Goal: Transaction & Acquisition: Purchase product/service

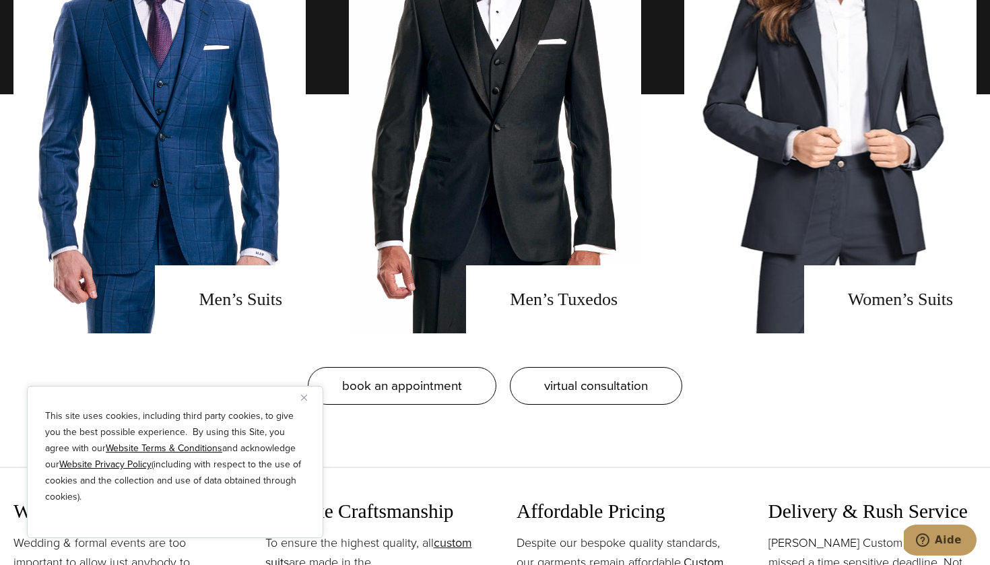
scroll to position [1167, 0]
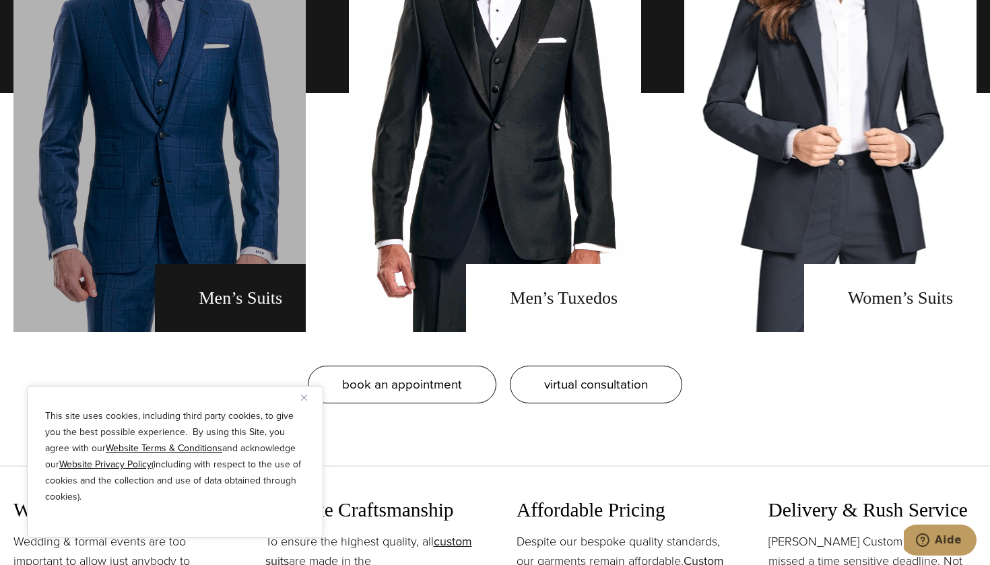
click at [216, 299] on link "men's suits" at bounding box center [159, 93] width 292 height 478
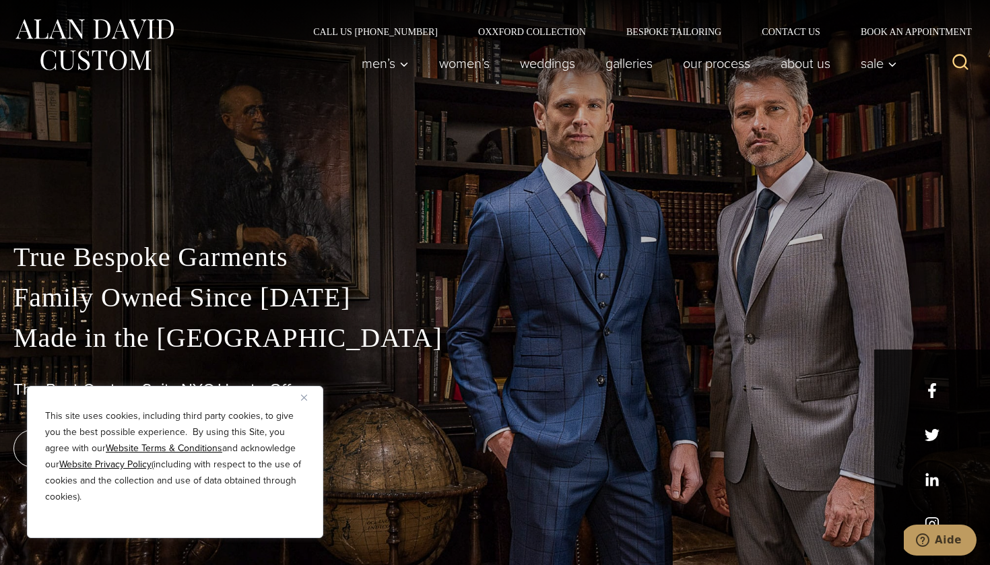
scroll to position [0, 0]
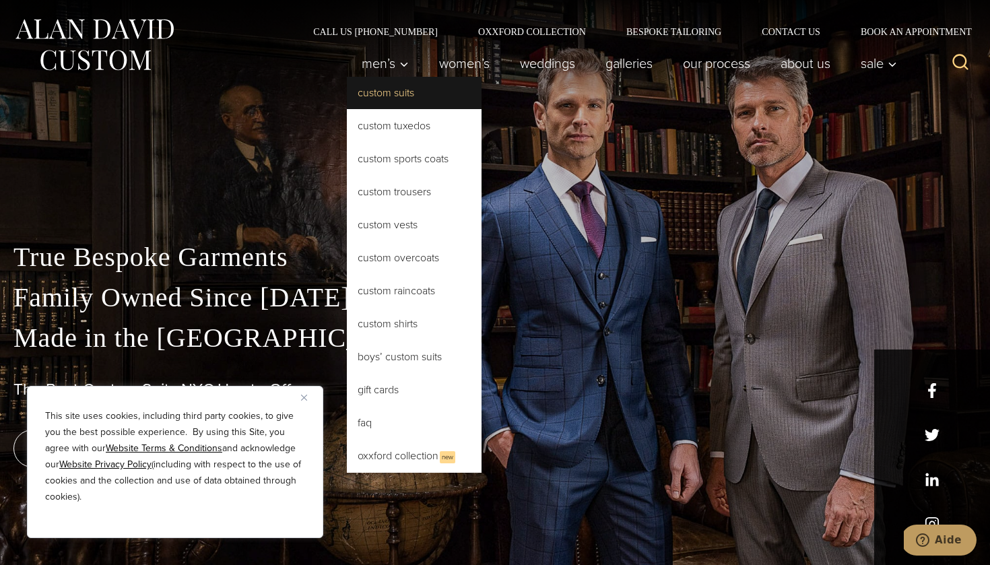
click at [372, 94] on link "Custom Suits" at bounding box center [414, 93] width 135 height 32
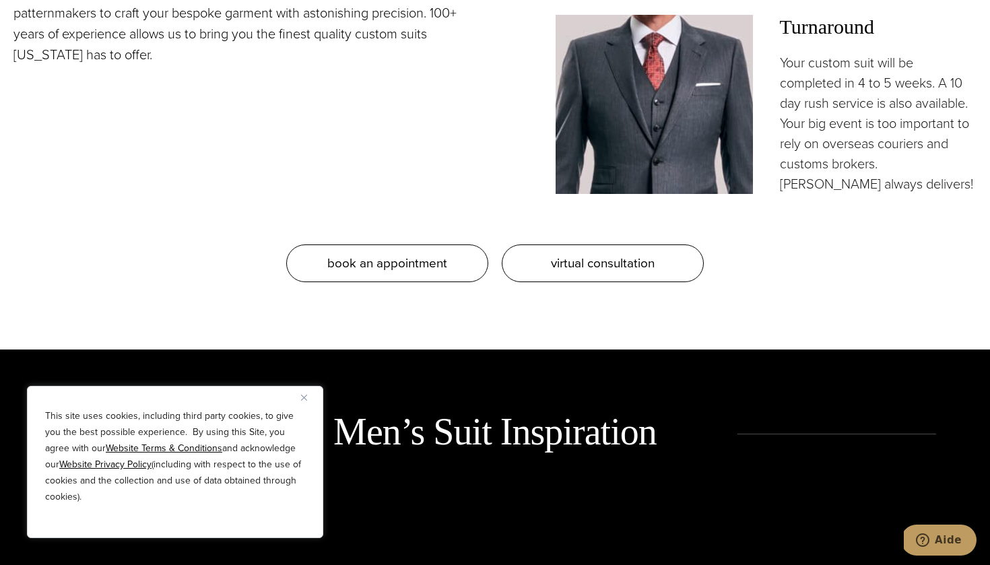
scroll to position [1404, 0]
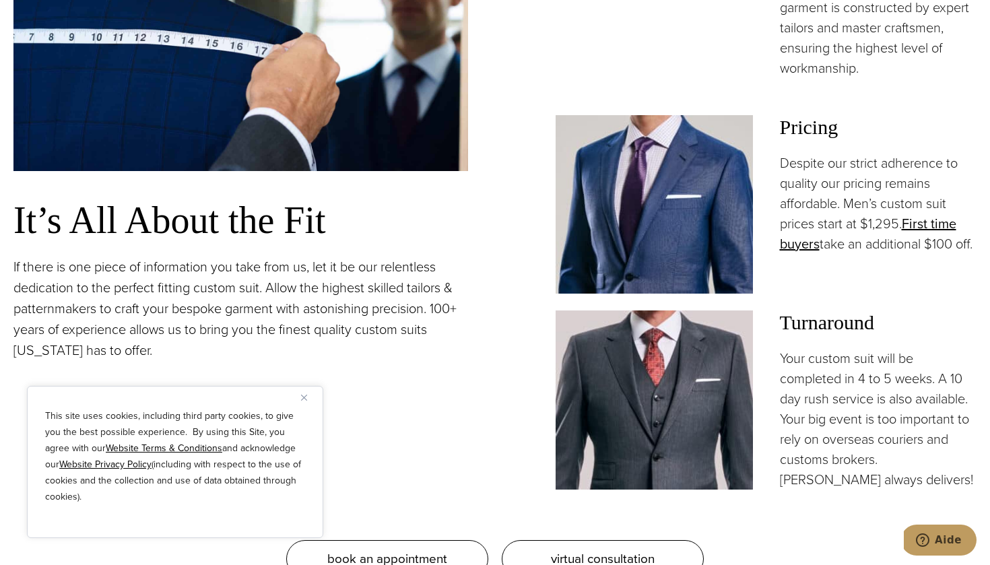
scroll to position [1314, 0]
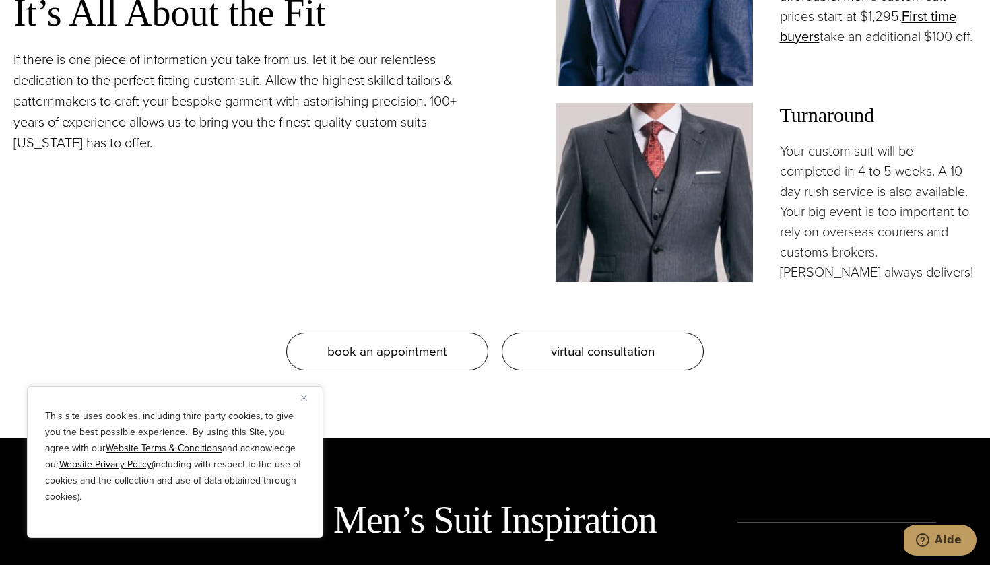
click at [301, 399] on img "Close" at bounding box center [304, 398] width 6 height 6
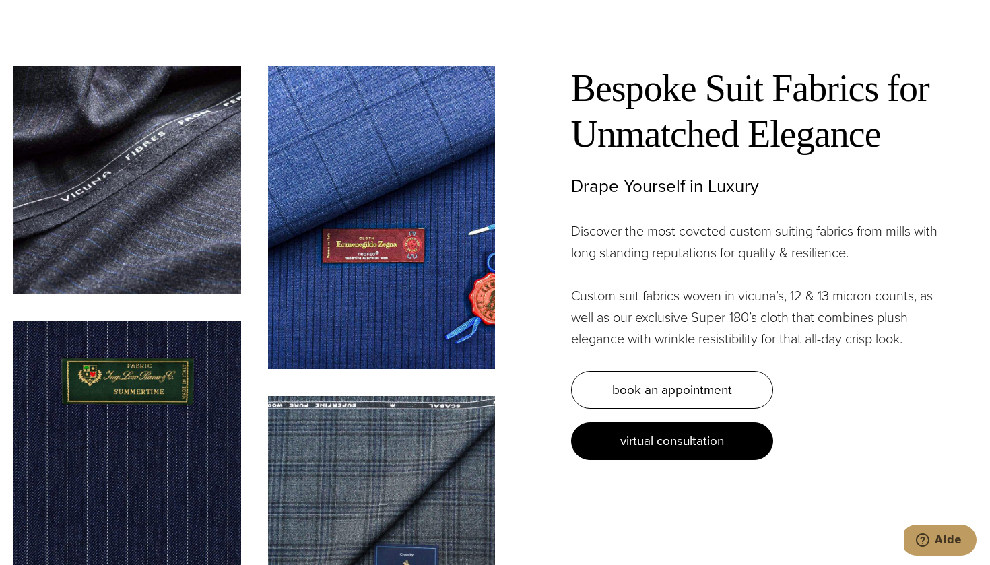
scroll to position [3728, 0]
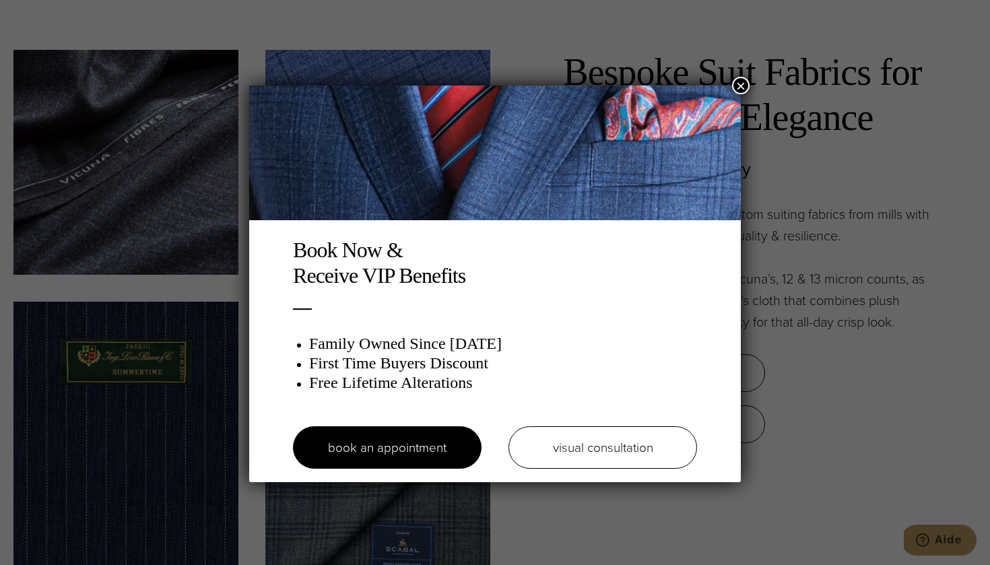
click at [738, 84] on button "×" at bounding box center [741, 86] width 18 height 18
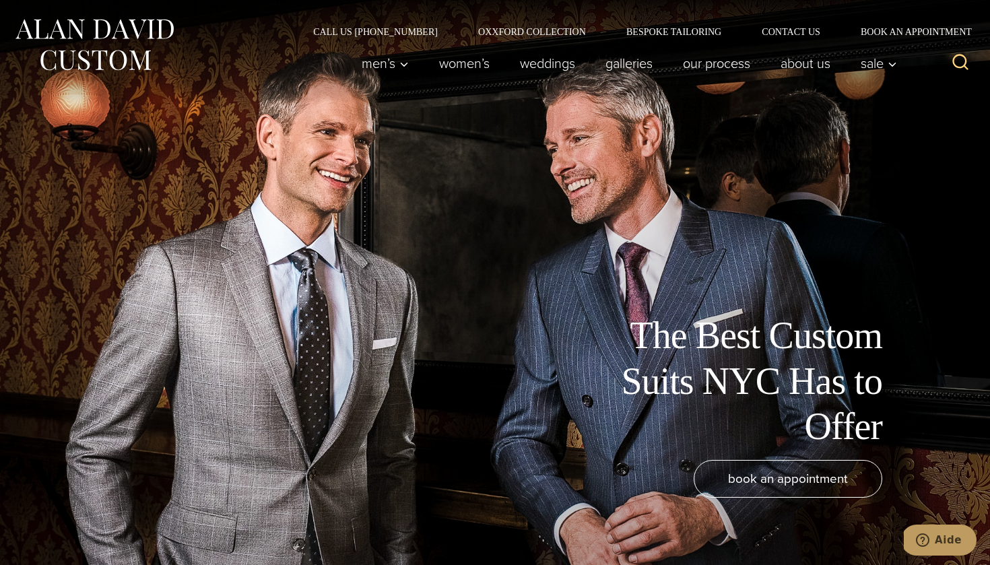
scroll to position [0, 0]
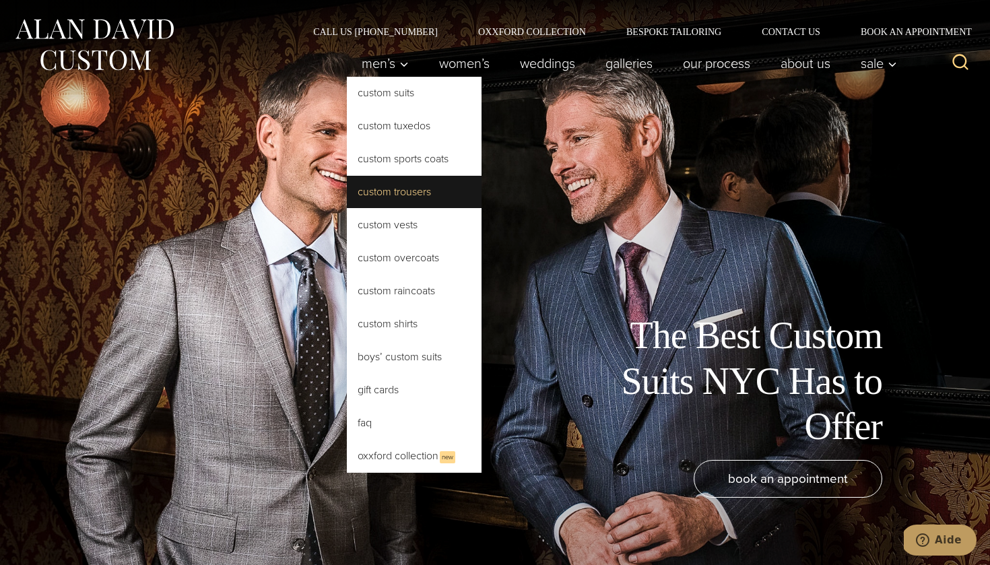
click at [391, 196] on link "Custom Trousers" at bounding box center [414, 192] width 135 height 32
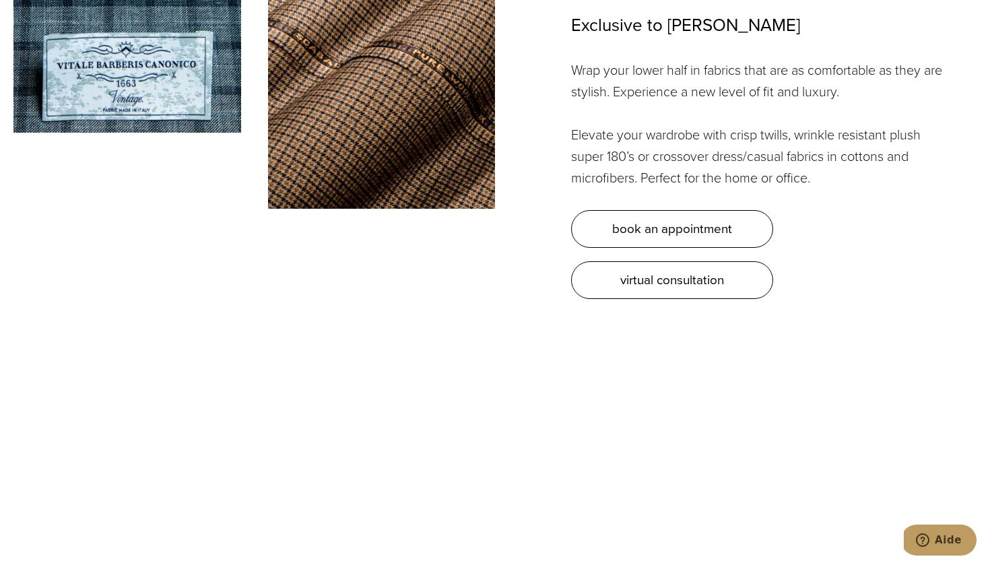
scroll to position [3741, 0]
